Goal: Information Seeking & Learning: Learn about a topic

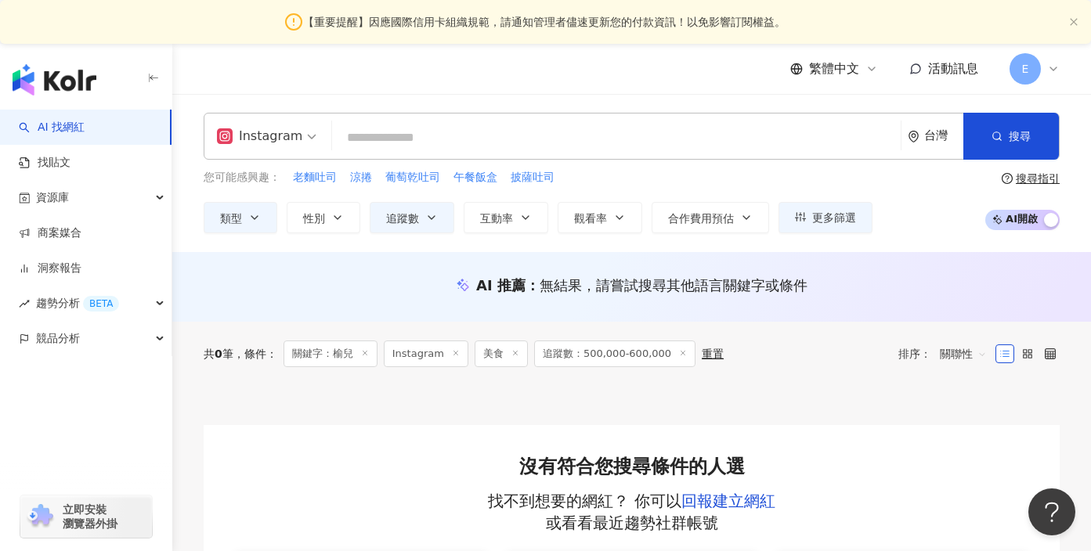
click at [395, 136] on input "search" at bounding box center [616, 138] width 556 height 30
type input "*"
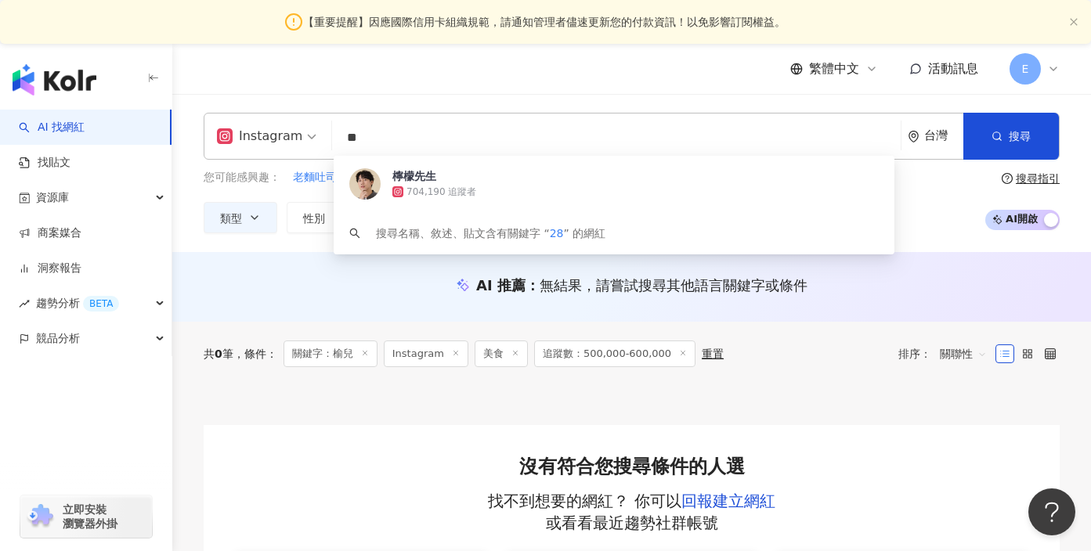
type input "*"
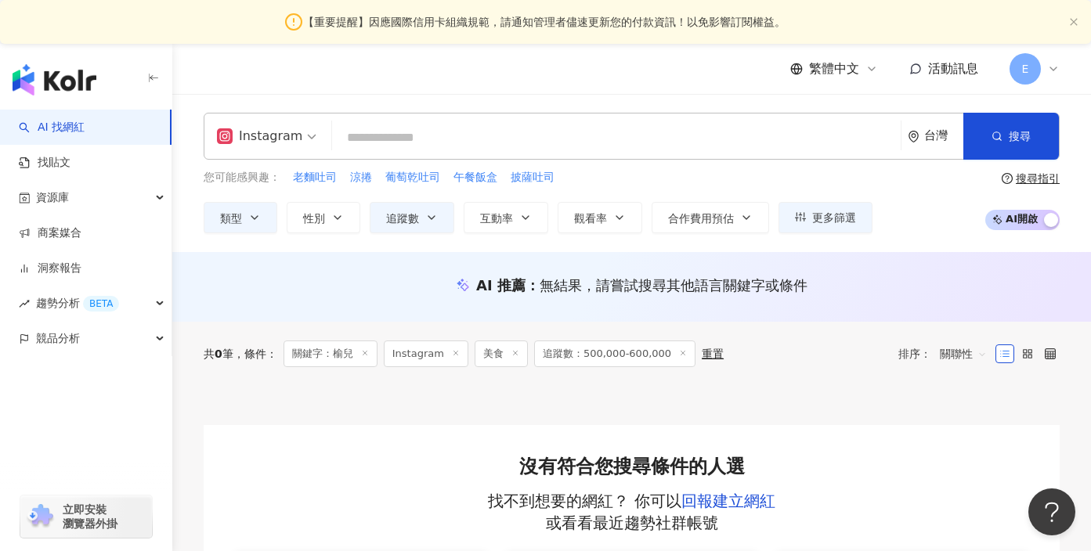
click at [419, 148] on input "search" at bounding box center [616, 138] width 556 height 30
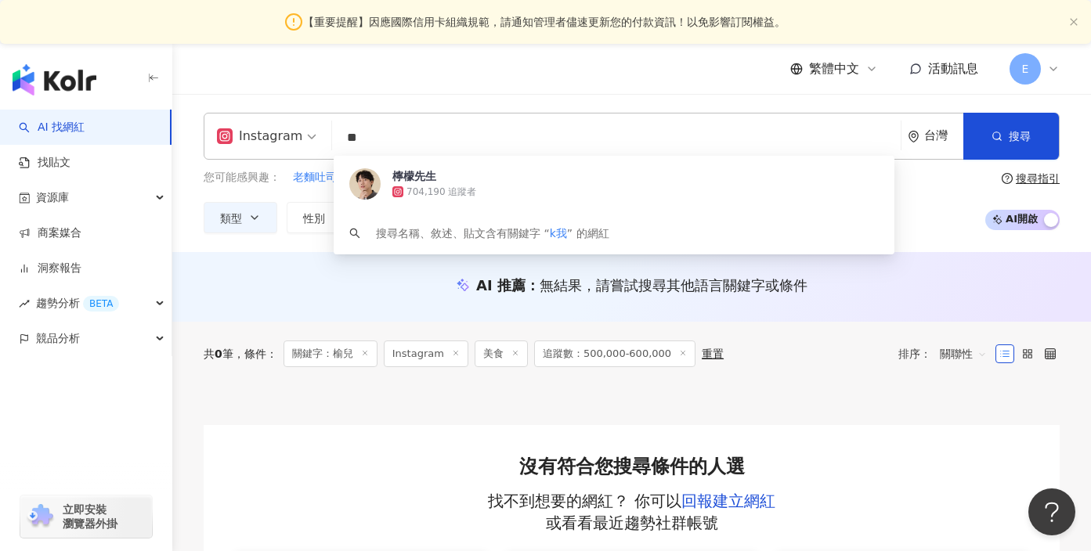
type input "*"
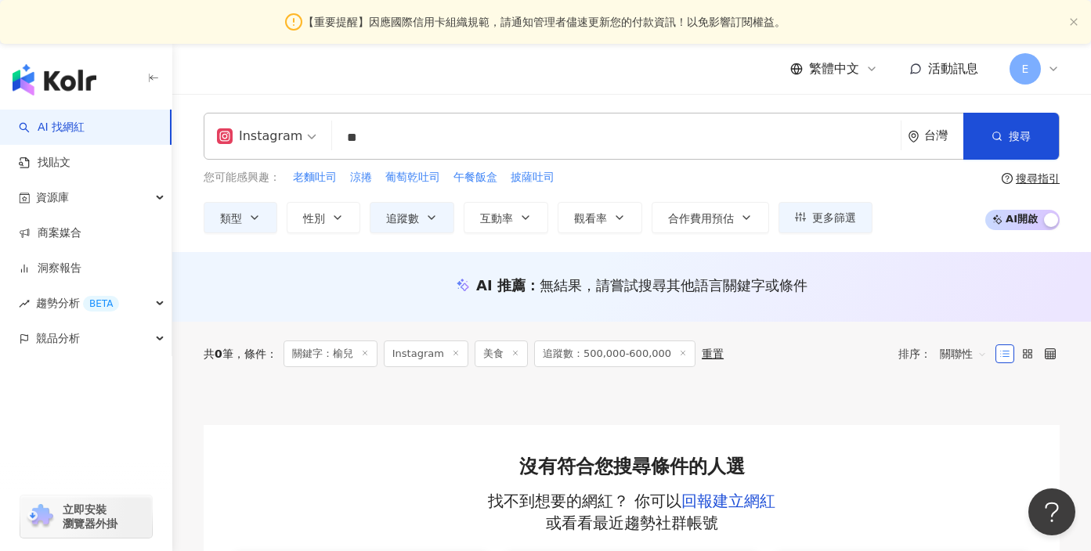
type input "*"
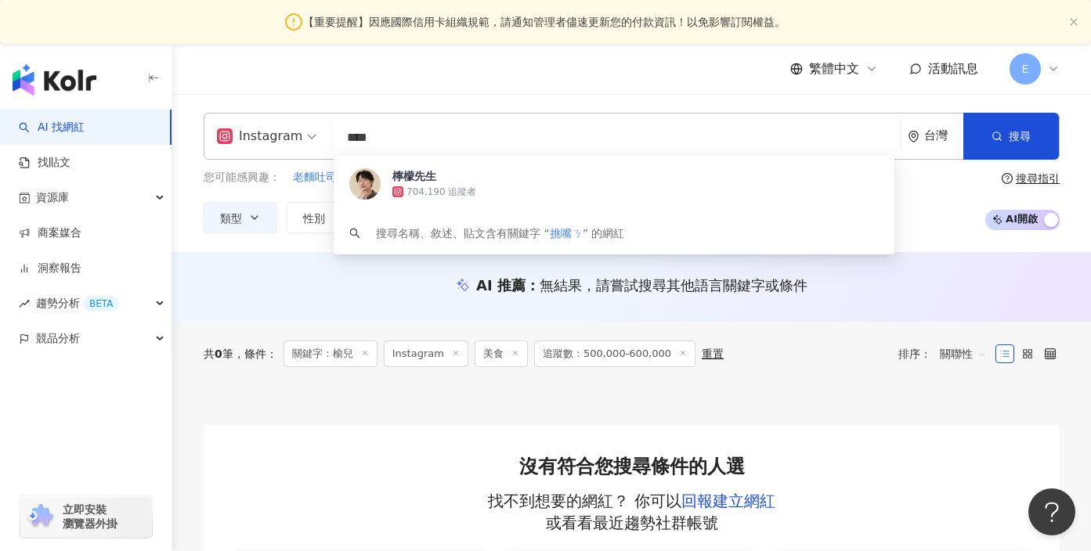
type input "***"
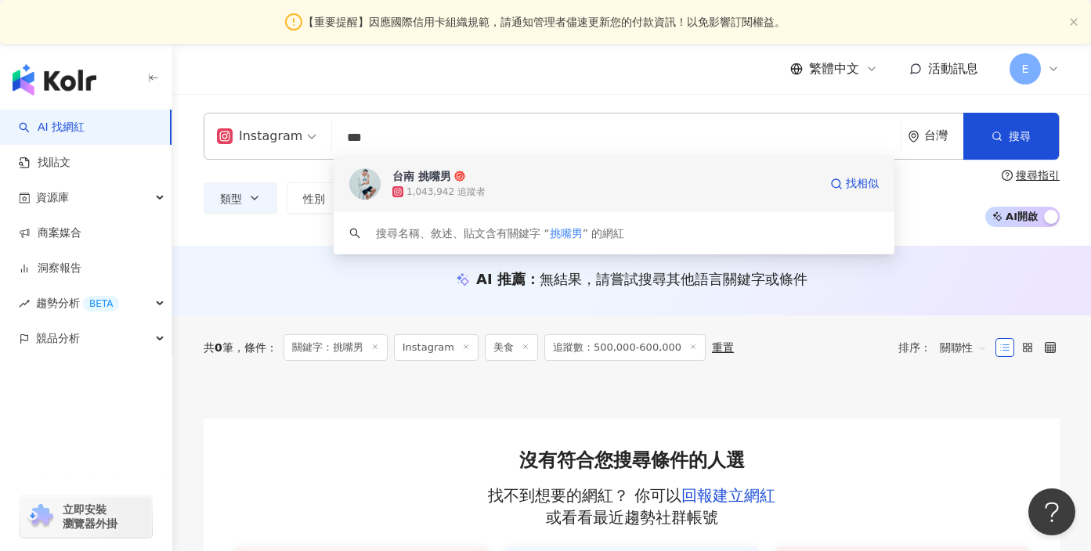
click at [559, 194] on div "1,043,942 追蹤者" at bounding box center [605, 192] width 426 height 16
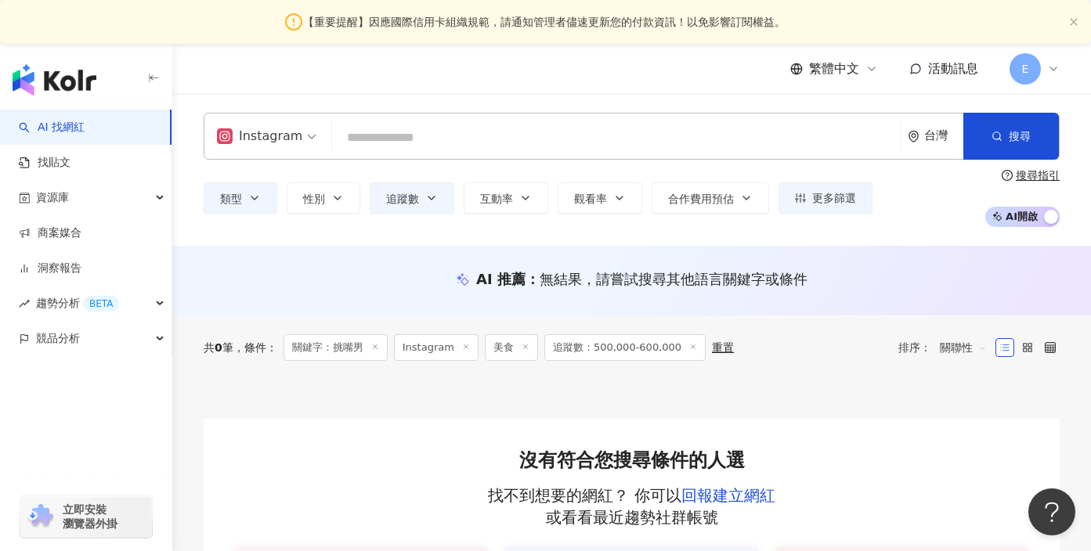
click at [374, 141] on input "search" at bounding box center [616, 138] width 556 height 30
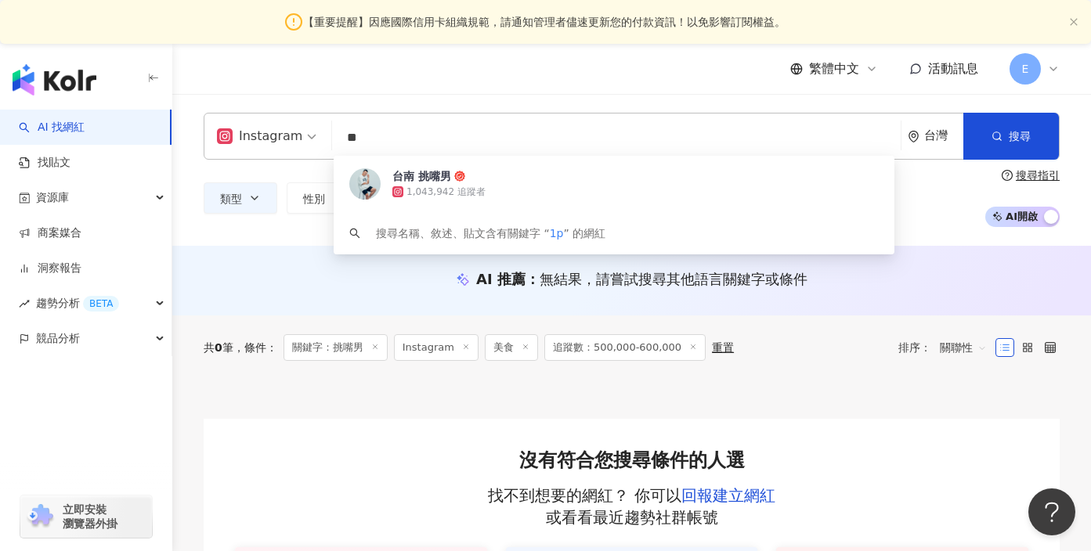
type input "*"
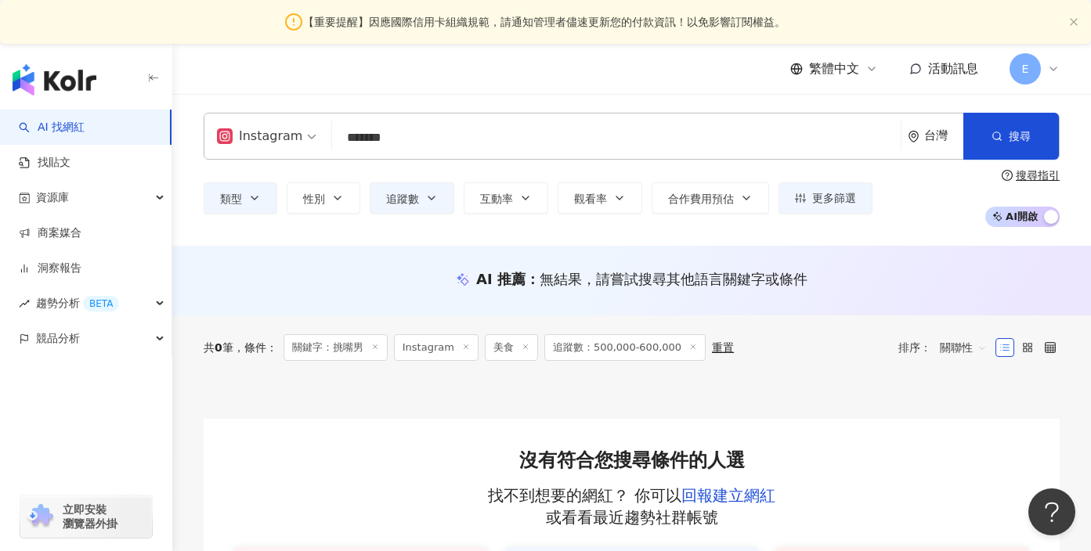
type input "*******"
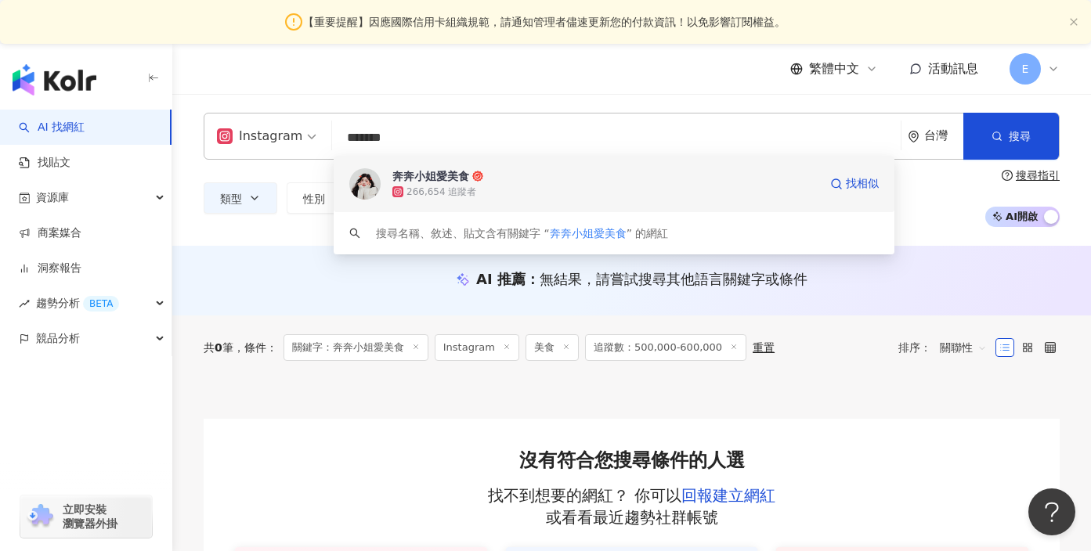
click at [555, 192] on div "266,654 追蹤者" at bounding box center [605, 192] width 426 height 16
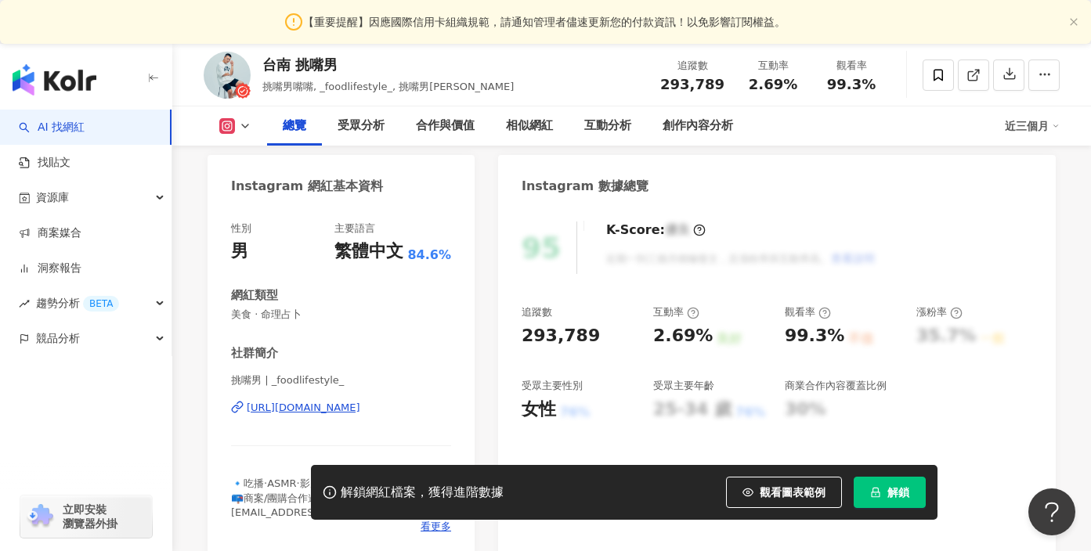
scroll to position [269, 0]
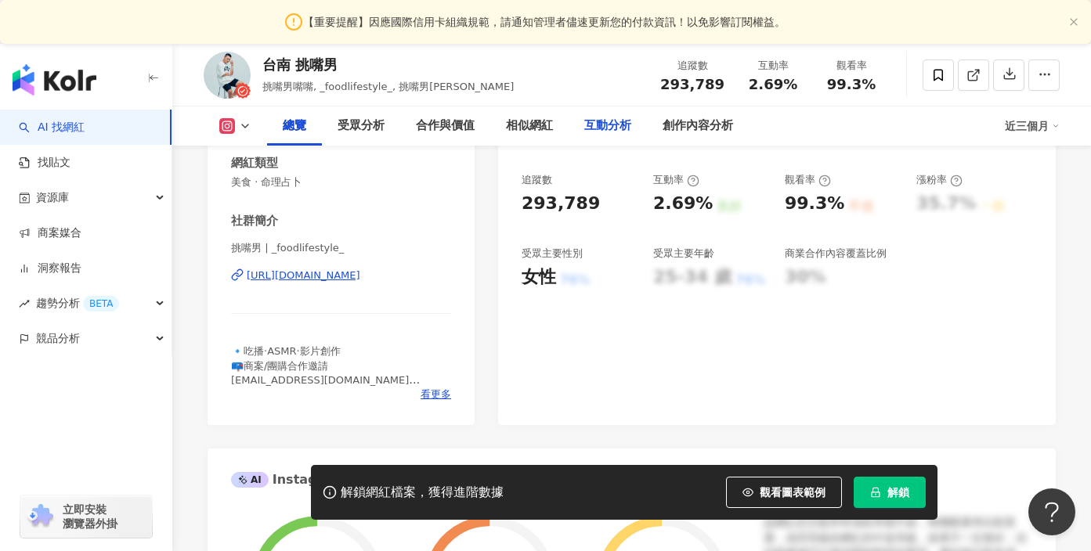
click at [611, 131] on div "互動分析" at bounding box center [607, 126] width 47 height 19
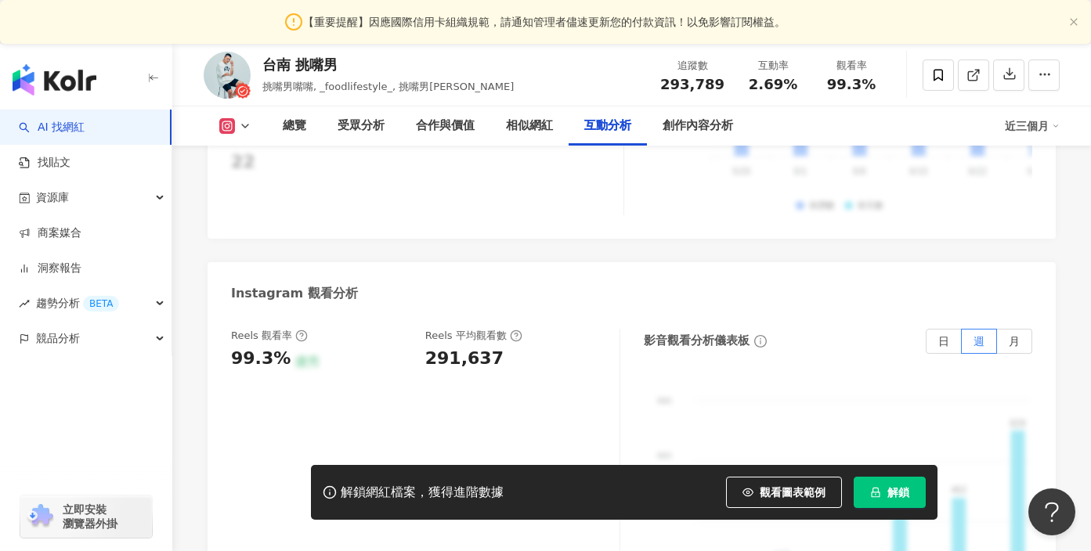
scroll to position [3621, 0]
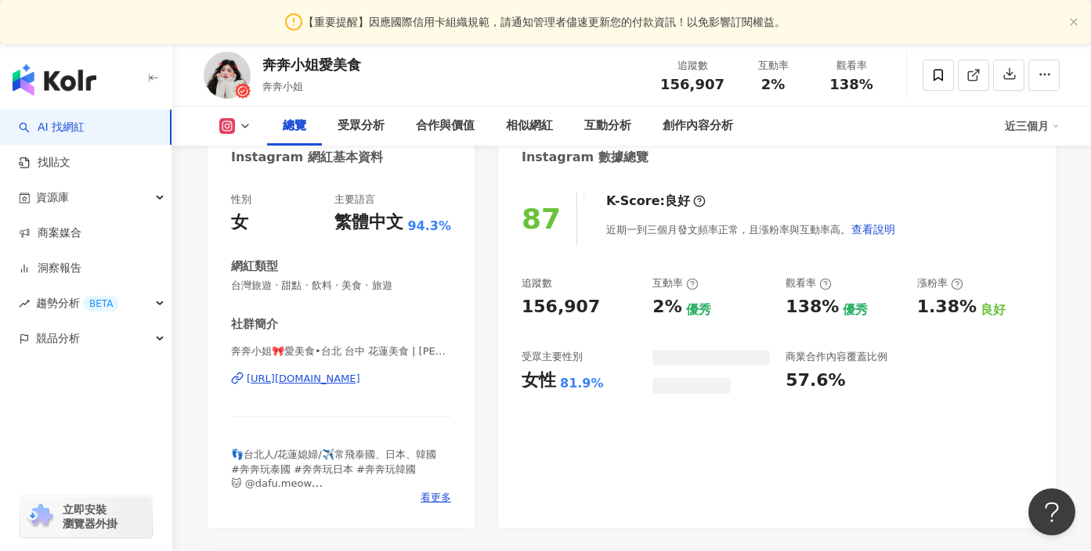
scroll to position [214, 0]
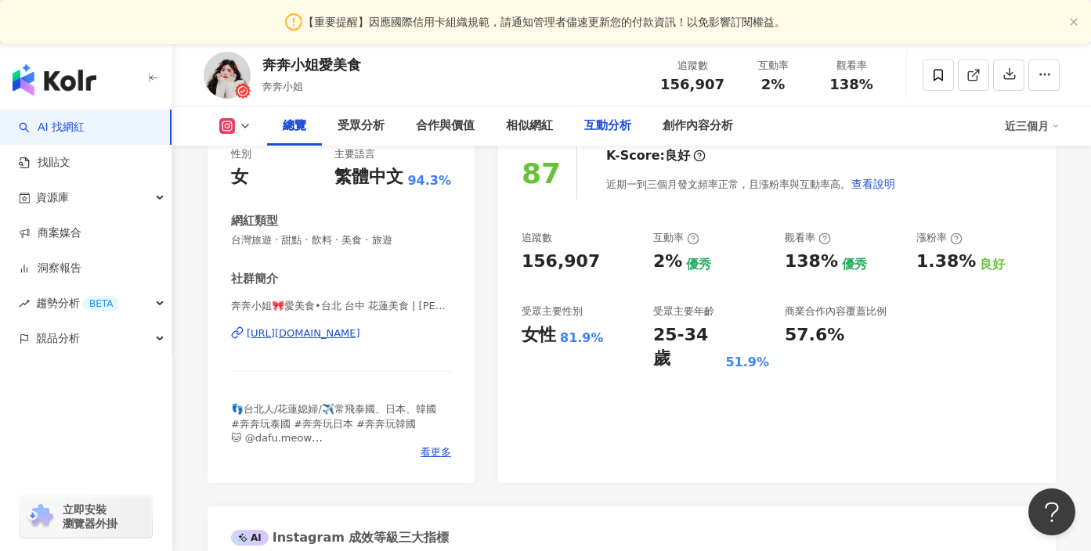
click at [584, 123] on div "互動分析" at bounding box center [608, 126] width 78 height 39
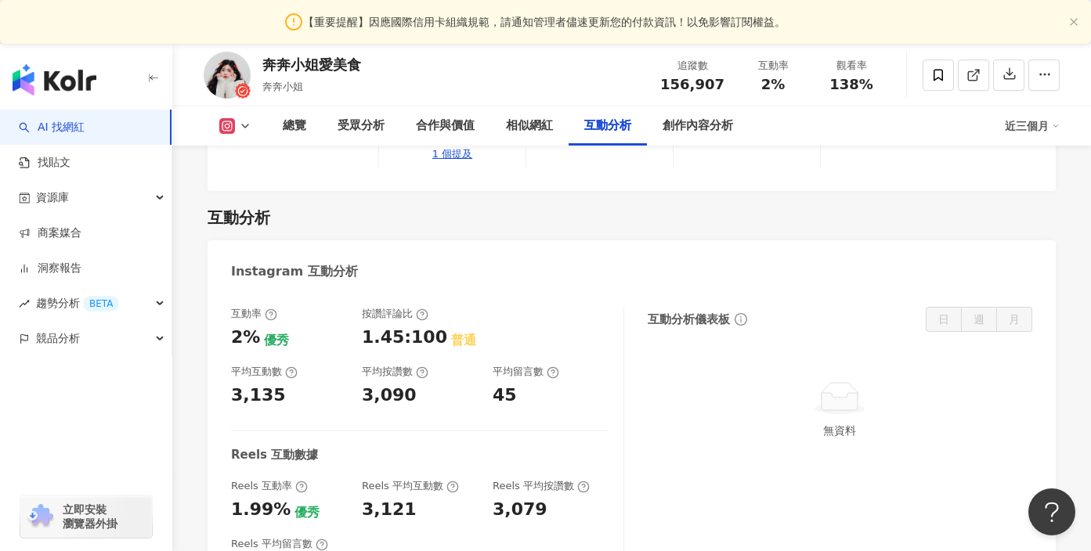
scroll to position [3043, 0]
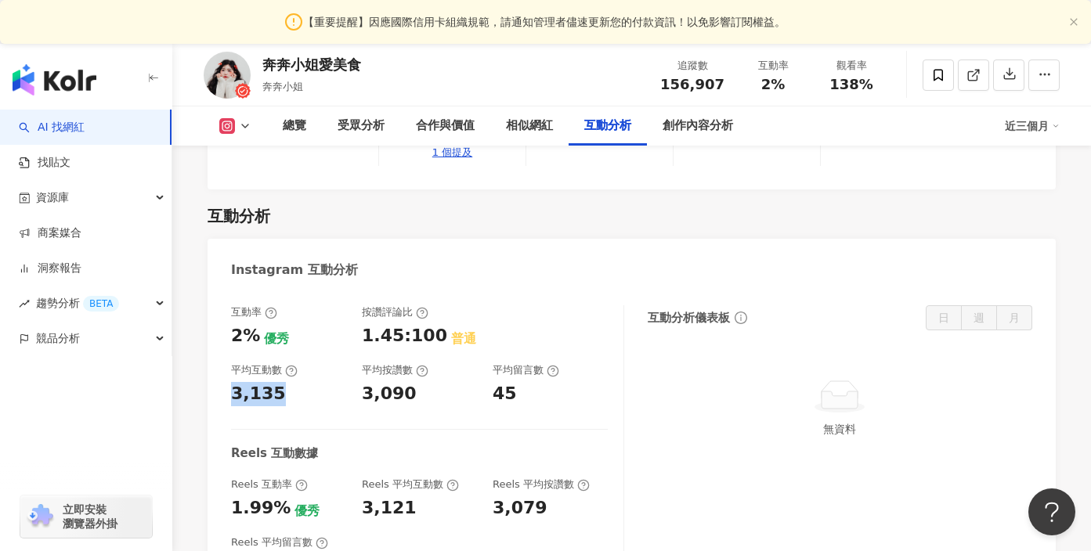
drag, startPoint x: 273, startPoint y: 265, endPoint x: 215, endPoint y: 265, distance: 58.8
click at [215, 290] on div "互動率 2% 優秀 按讚評論比 1.45:100 普通 平均互動數 3,135 平均按讚數 3,090 平均留言數 45 Reels 互動數據 Reels 互…" at bounding box center [632, 446] width 848 height 312
click at [391, 536] on div "Reels 平均留言數 42" at bounding box center [419, 557] width 377 height 42
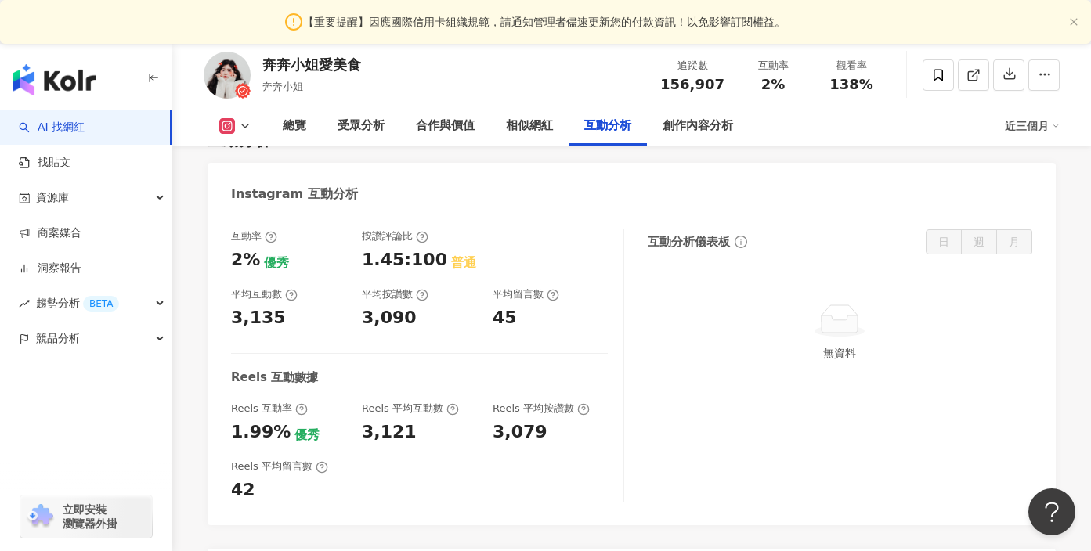
scroll to position [3238, 0]
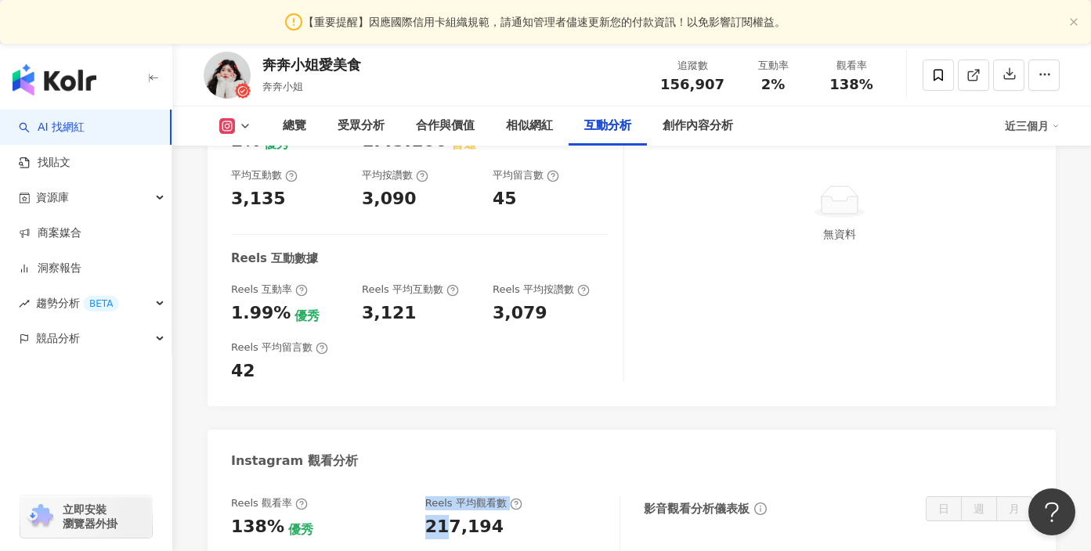
drag, startPoint x: 444, startPoint y: 407, endPoint x: 410, endPoint y: 406, distance: 33.7
click at [410, 497] on div "Reels 觀看率 138% 優秀 [PERSON_NAME] 平均觀看數 217,194" at bounding box center [417, 518] width 373 height 42
